Goal: Information Seeking & Learning: Find specific fact

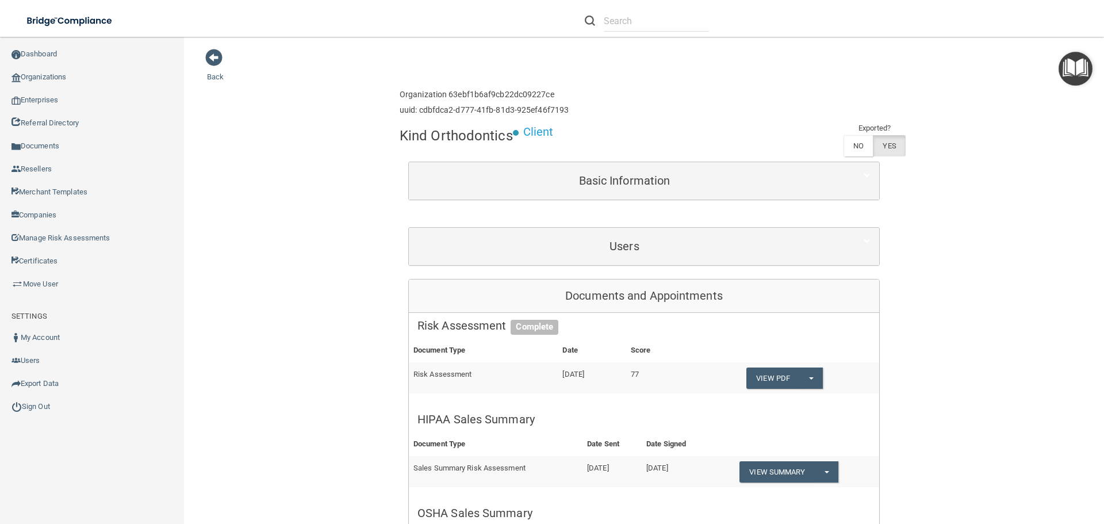
scroll to position [115, 0]
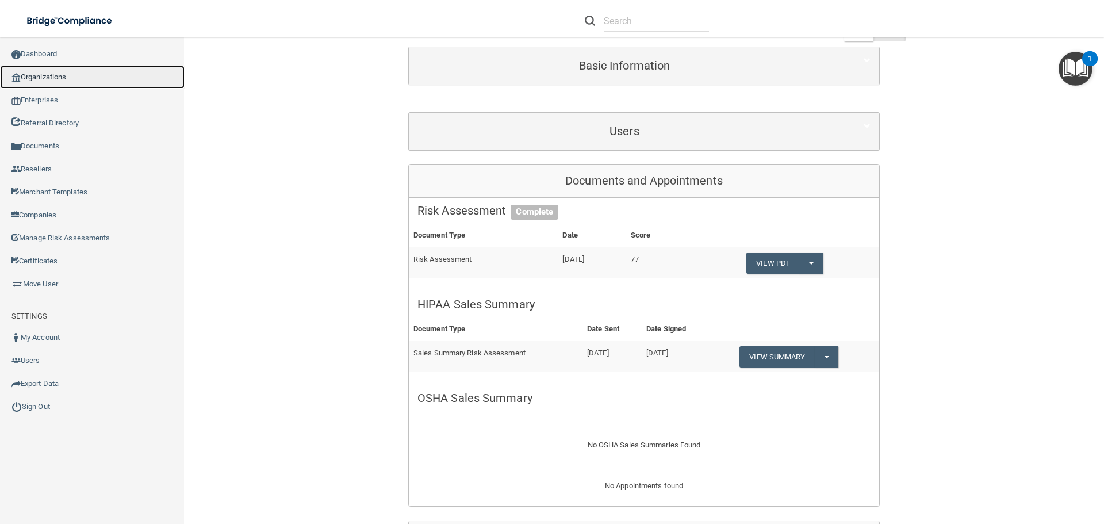
click at [79, 80] on link "Organizations" at bounding box center [92, 77] width 185 height 23
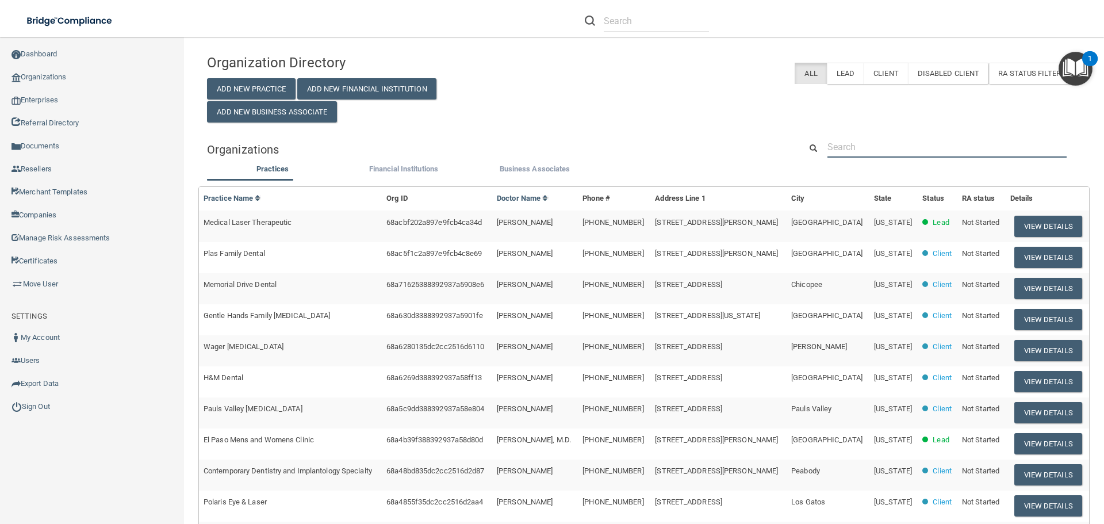
click at [850, 148] on input "text" at bounding box center [947, 146] width 239 height 21
paste input "Friendly Smiles of [PERSON_NAME]"
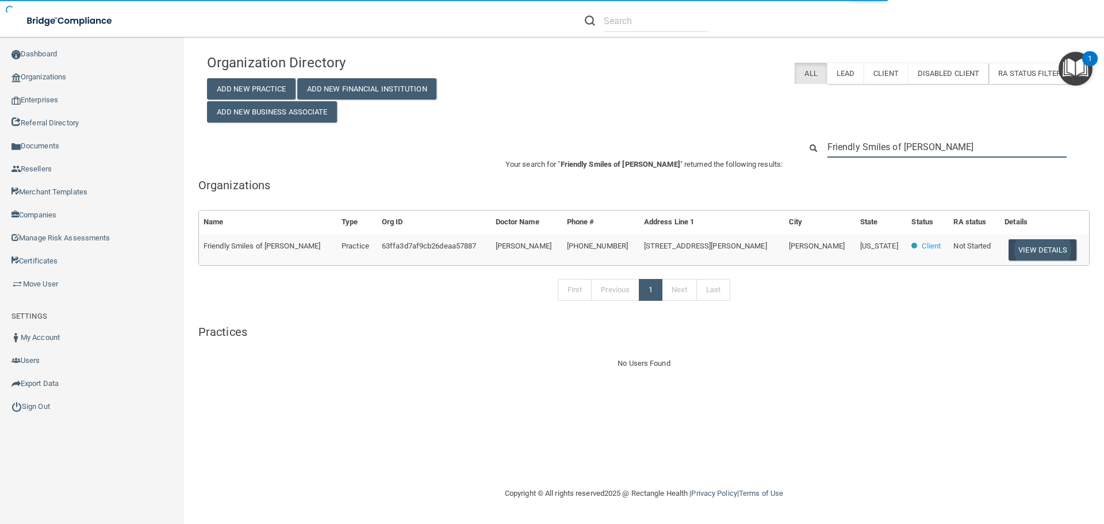
type input "Friendly Smiles of [PERSON_NAME]"
click at [1030, 254] on button "View Details" at bounding box center [1043, 249] width 68 height 21
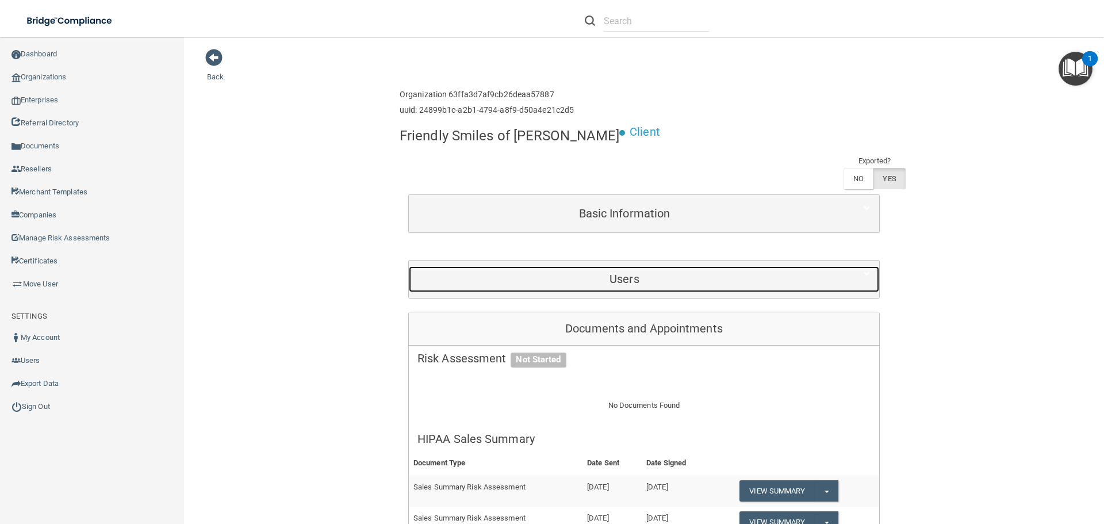
click at [607, 266] on div "Users" at bounding box center [624, 279] width 431 height 26
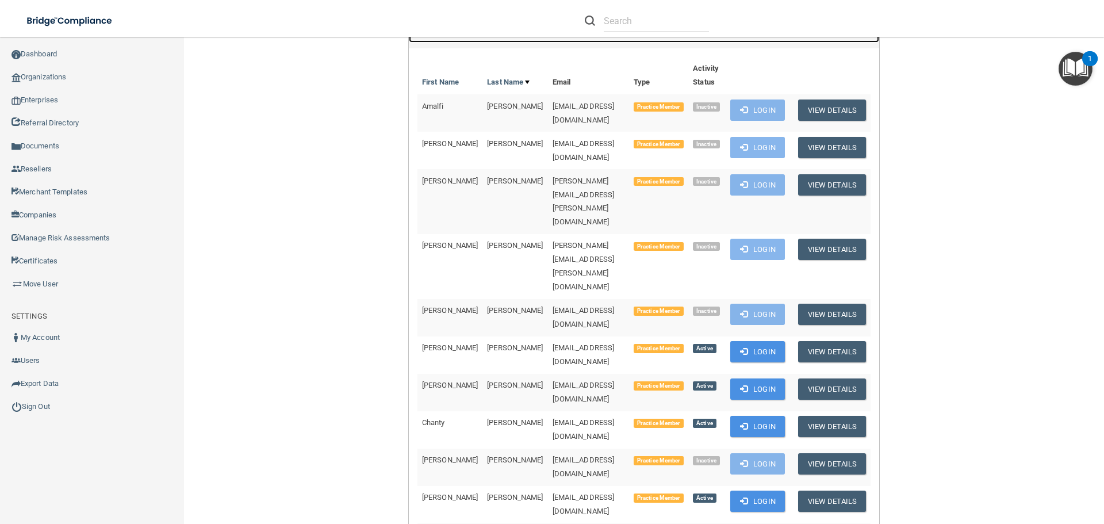
scroll to position [288, 0]
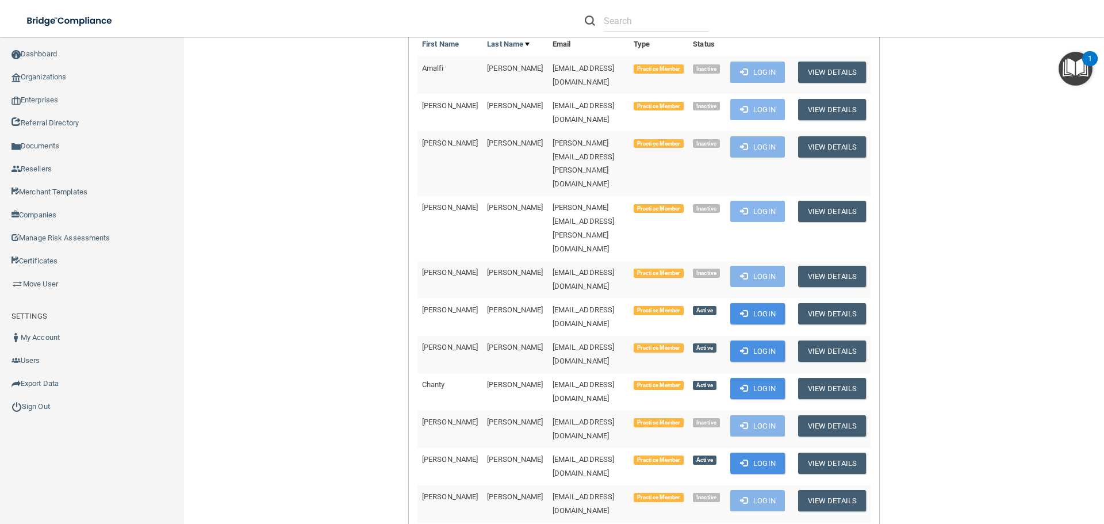
drag, startPoint x: 607, startPoint y: 383, endPoint x: 510, endPoint y: 377, distance: 97.4
copy span "[EMAIL_ADDRESS][DOMAIN_NAME]"
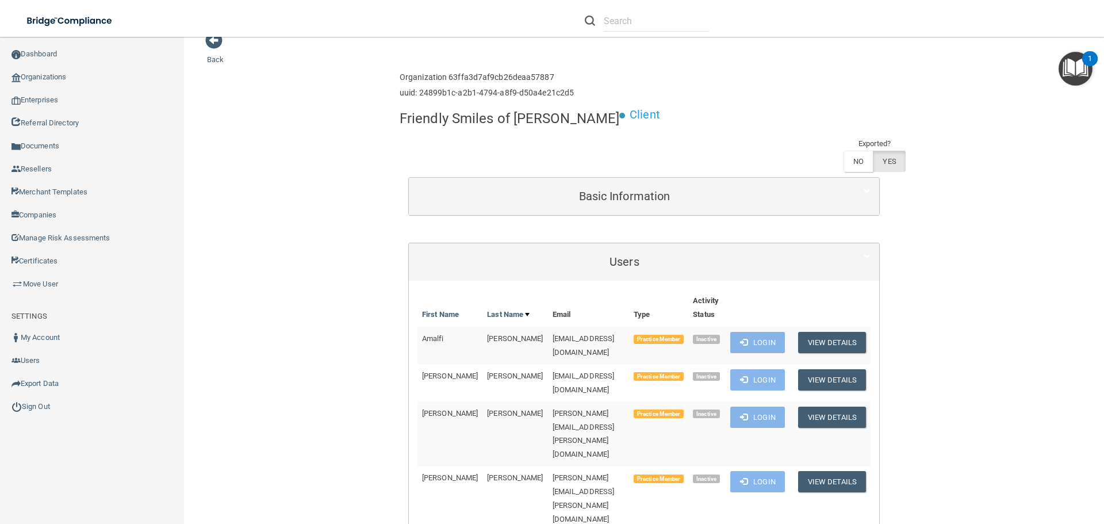
scroll to position [0, 0]
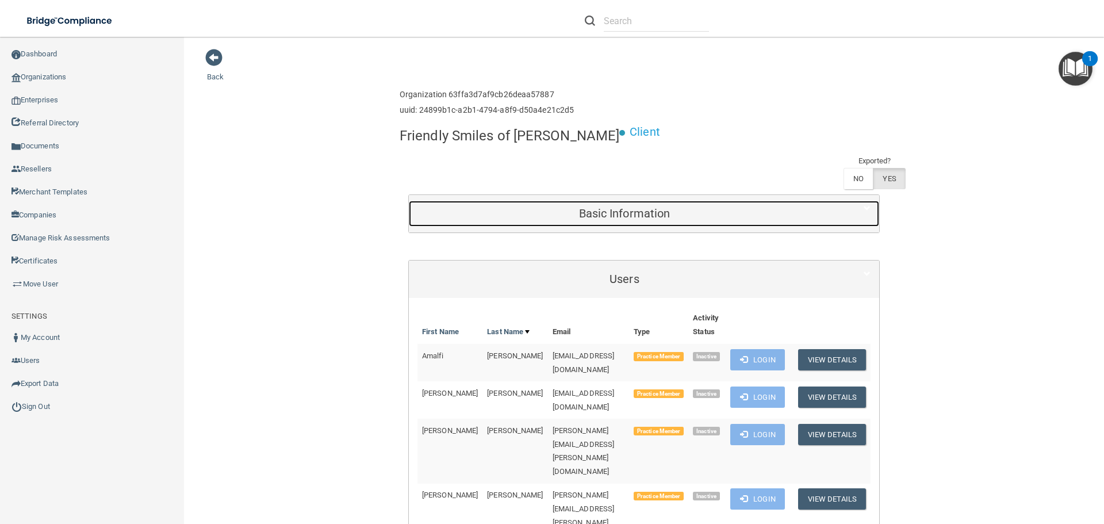
click at [533, 201] on div "Basic Information" at bounding box center [624, 214] width 431 height 26
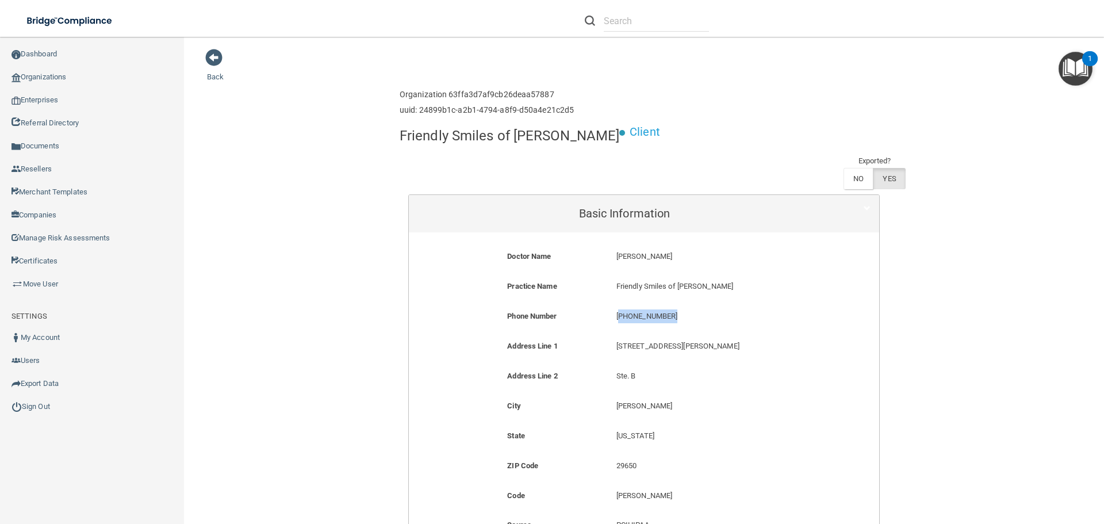
drag, startPoint x: 665, startPoint y: 280, endPoint x: 616, endPoint y: 287, distance: 49.5
click at [617, 309] on p "[PHONE_NUMBER]" at bounding box center [717, 316] width 201 height 14
copy p "864) 334-6487"
click at [458, 140] on h4 "Friendly Smiles of [PERSON_NAME]" at bounding box center [510, 135] width 220 height 15
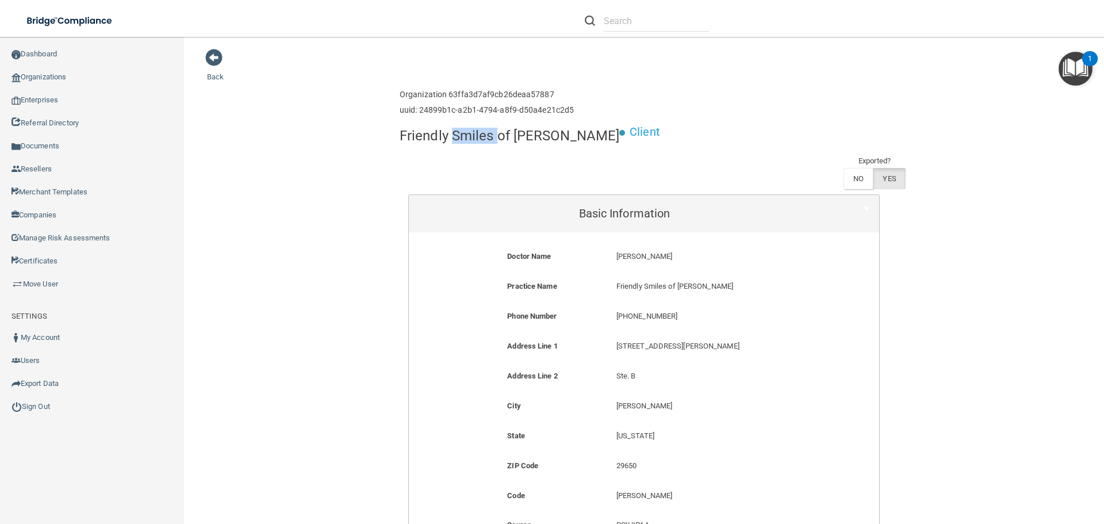
click at [458, 140] on h4 "Friendly Smiles of [PERSON_NAME]" at bounding box center [510, 135] width 220 height 15
copy div "Friendly Smiles of [PERSON_NAME]"
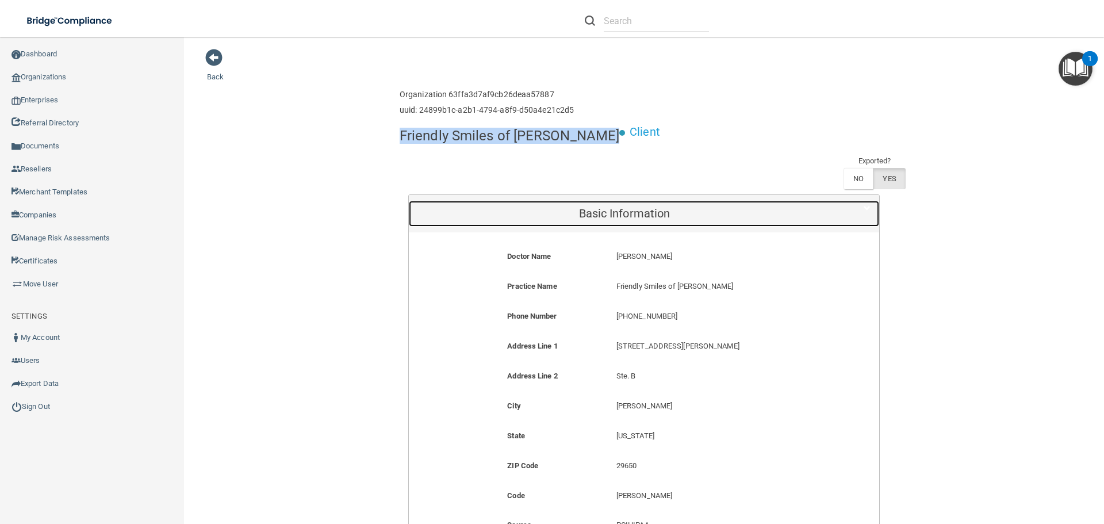
click at [483, 207] on h5 "Basic Information" at bounding box center [625, 213] width 414 height 13
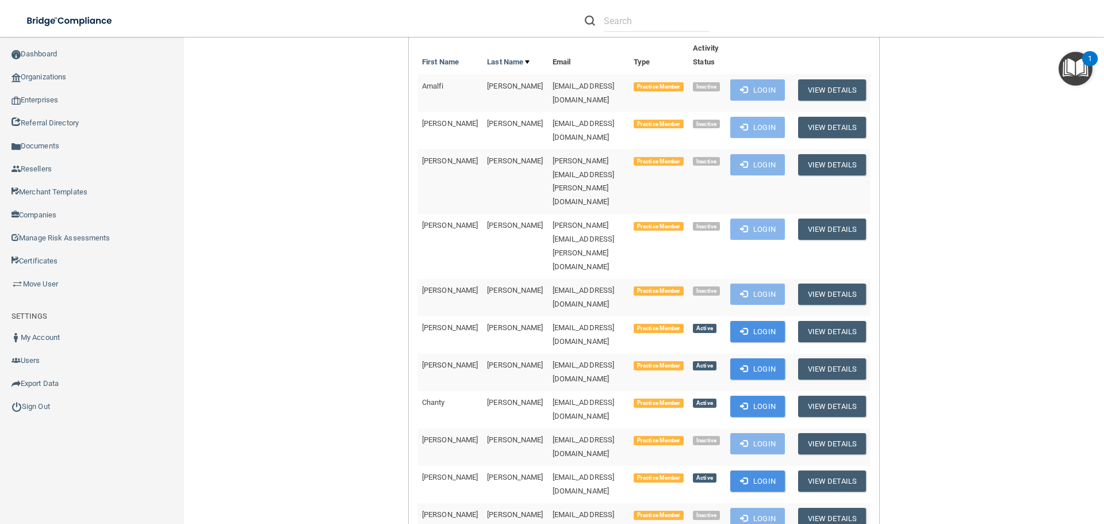
scroll to position [288, 0]
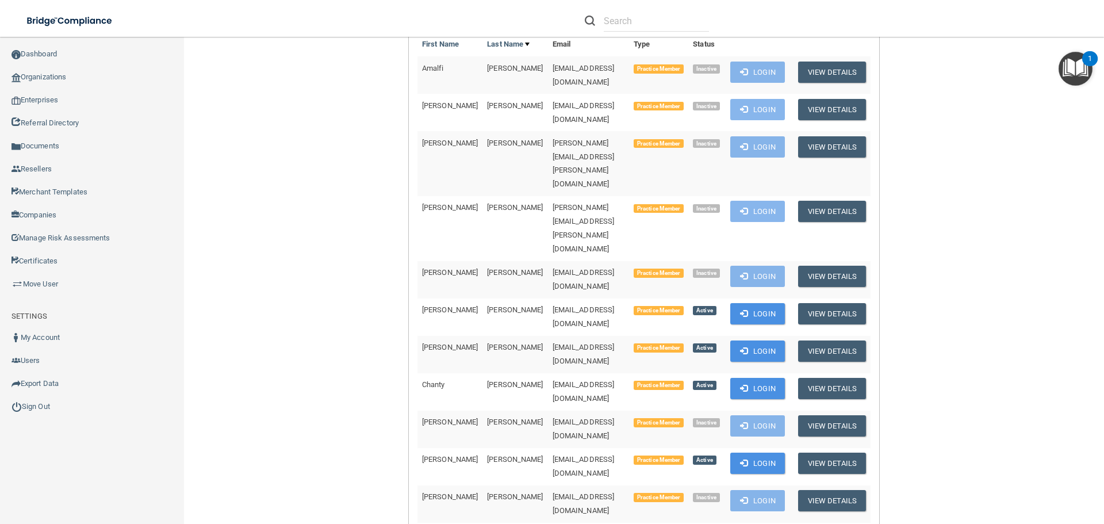
copy td "[EMAIL_ADDRESS][DOMAIN_NAME]"
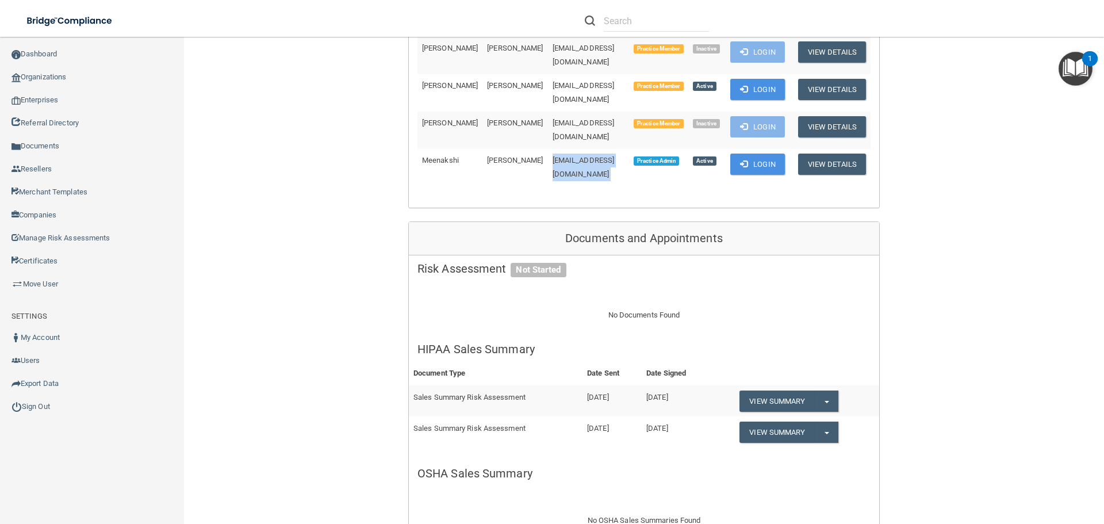
scroll to position [920, 0]
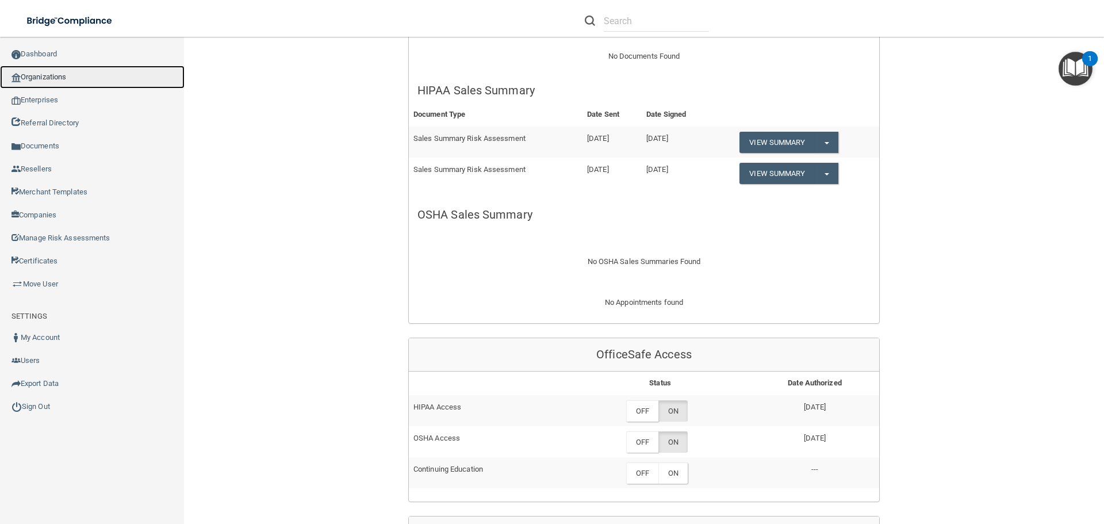
click at [72, 81] on link "Organizations" at bounding box center [92, 77] width 185 height 23
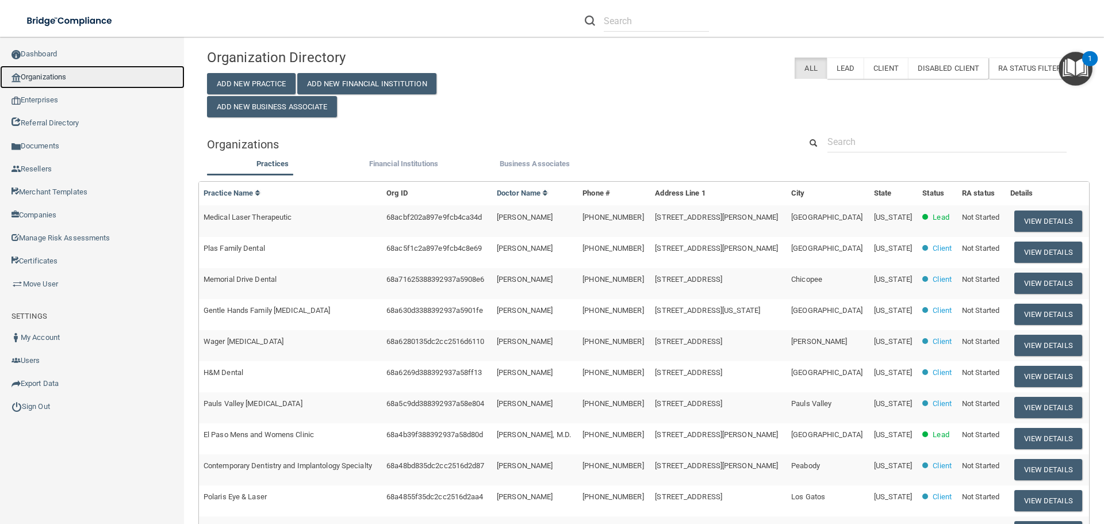
scroll to position [4, 0]
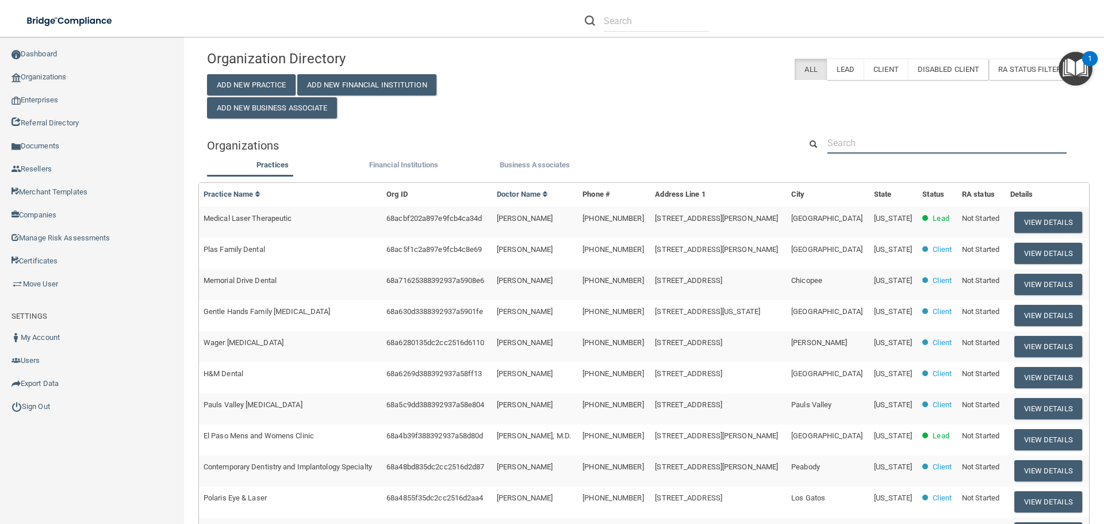
click at [859, 144] on input "text" at bounding box center [947, 142] width 239 height 21
paste input "[EMAIL_ADDRESS][DOMAIN_NAME]"
type input "[EMAIL_ADDRESS][DOMAIN_NAME]"
